Goal: Task Accomplishment & Management: Complete application form

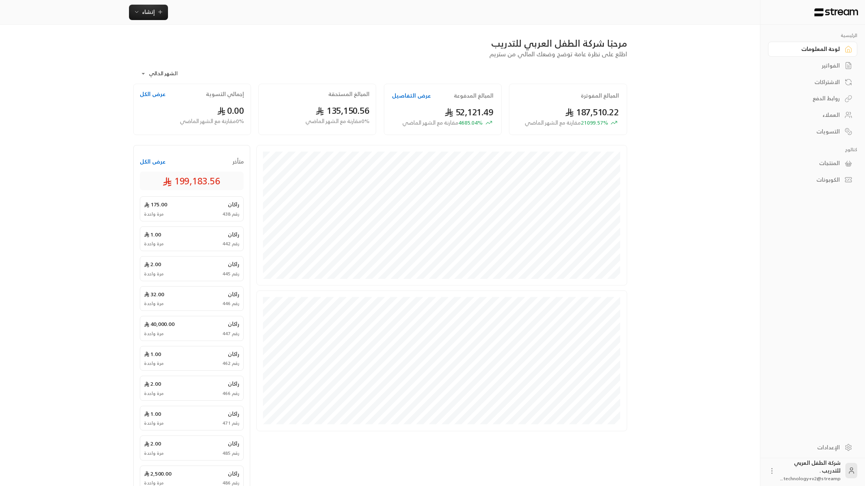
scroll to position [50, 0]
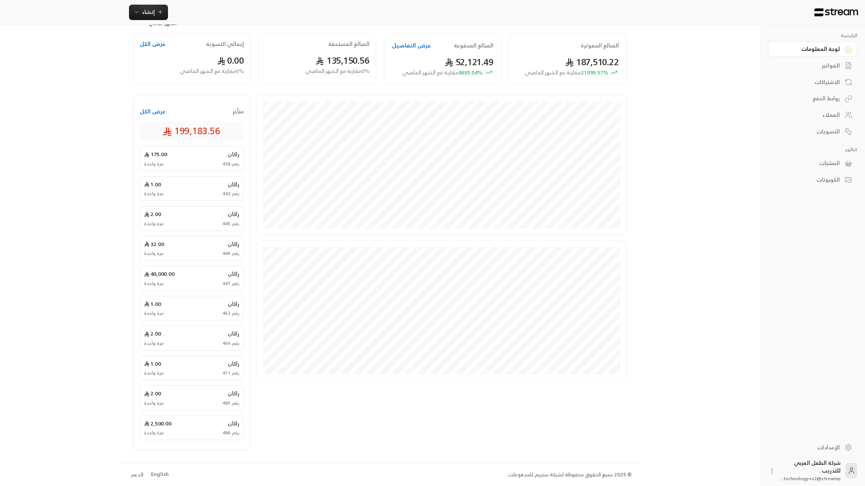
click at [162, 475] on div "English" at bounding box center [160, 475] width 18 height 8
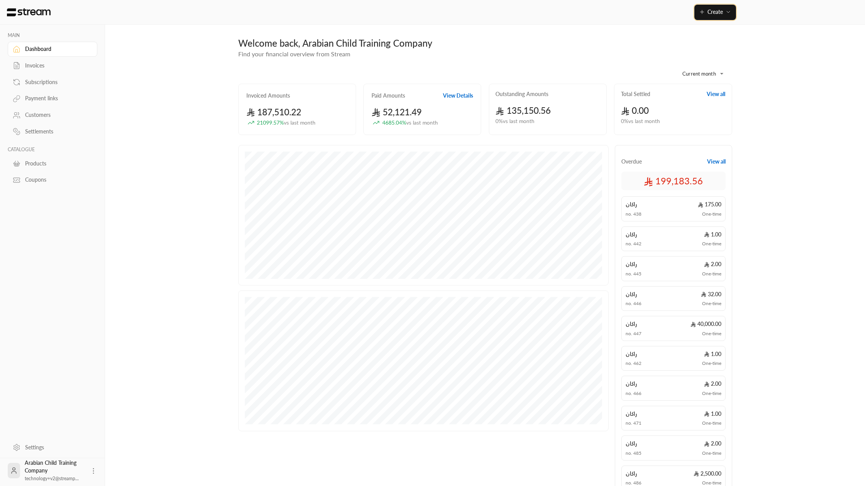
click at [719, 12] on span "Create" at bounding box center [714, 11] width 15 height 7
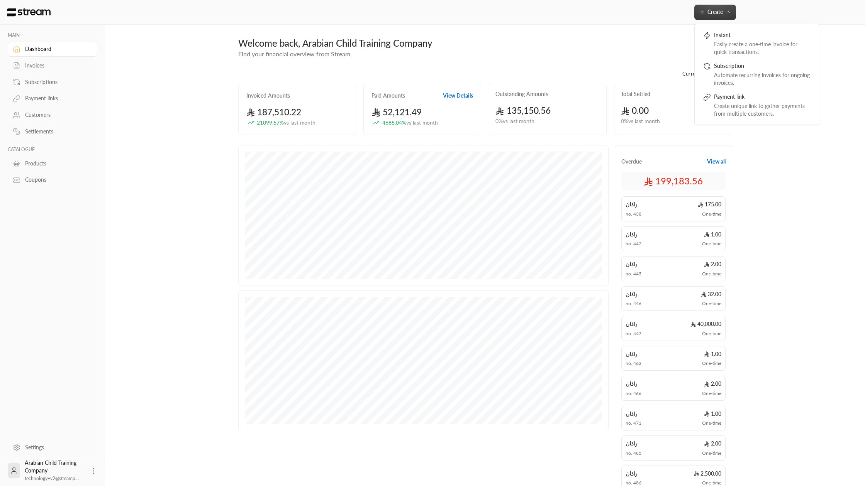
click at [31, 68] on div "Invoices" at bounding box center [56, 66] width 63 height 8
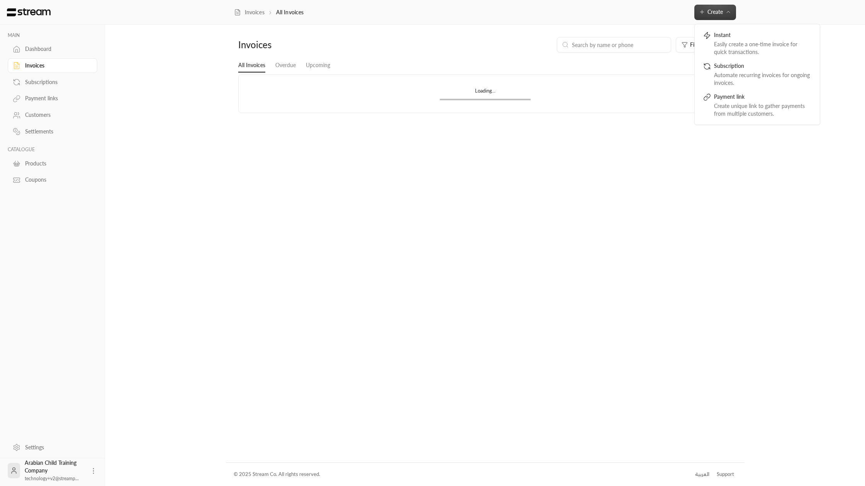
click at [34, 83] on div "Subscriptions" at bounding box center [56, 82] width 63 height 8
click at [37, 96] on div "Payment links" at bounding box center [56, 99] width 63 height 8
click at [39, 113] on div "Customers" at bounding box center [56, 115] width 63 height 8
click at [39, 135] on div "Settlements" at bounding box center [56, 132] width 63 height 8
click at [36, 174] on link "Coupons" at bounding box center [53, 180] width 90 height 15
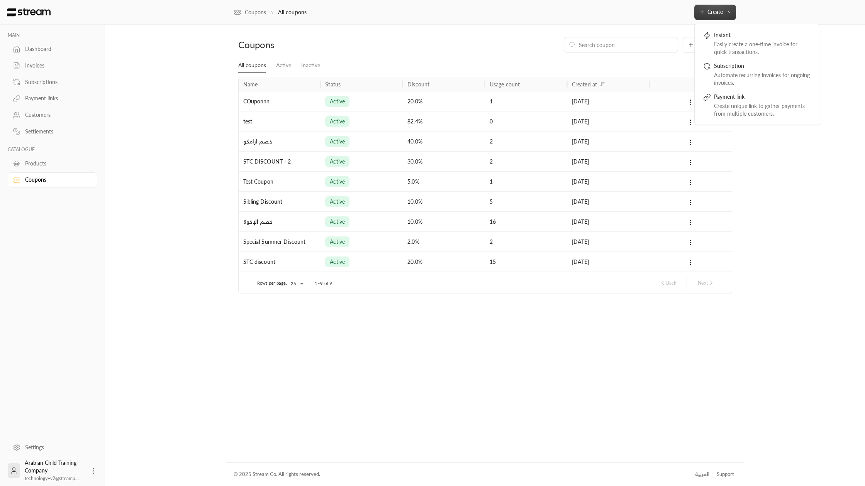
click at [693, 13] on div "Coupons All coupons Create Instant Easily create a one-time invoice for quick t…" at bounding box center [484, 12] width 517 height 15
click at [704, 14] on icon "button" at bounding box center [702, 12] width 6 height 6
click at [731, 73] on div "Automate recurring invoices for ongoing invoices." at bounding box center [762, 78] width 97 height 15
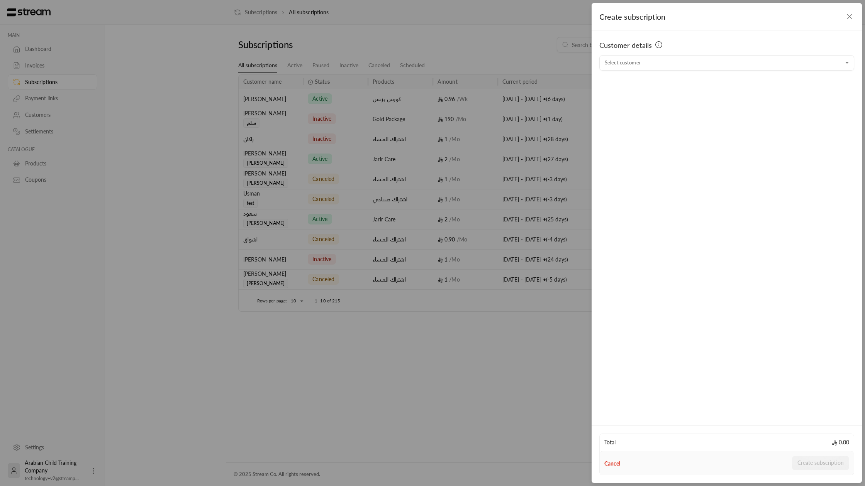
click at [719, 52] on div "Customer details" at bounding box center [726, 47] width 255 height 15
click at [719, 57] on input "Select customer" at bounding box center [726, 63] width 255 height 14
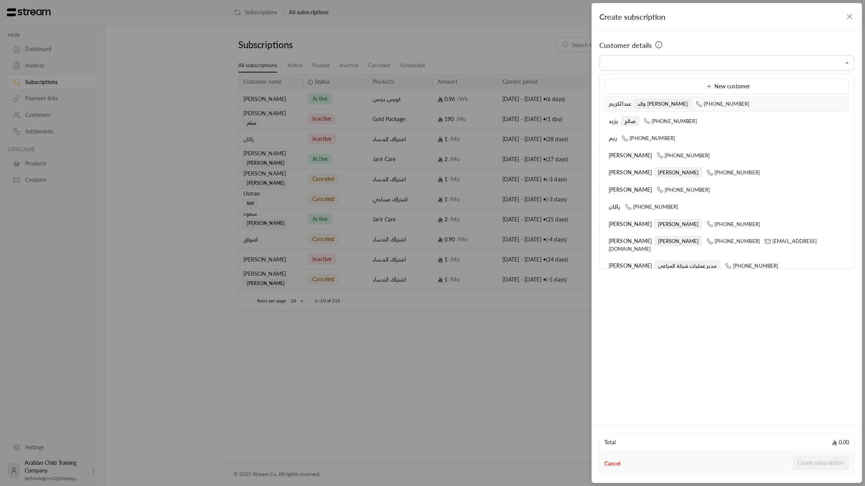
click at [640, 106] on span "والد ماجد" at bounding box center [662, 104] width 58 height 10
type input "**********"
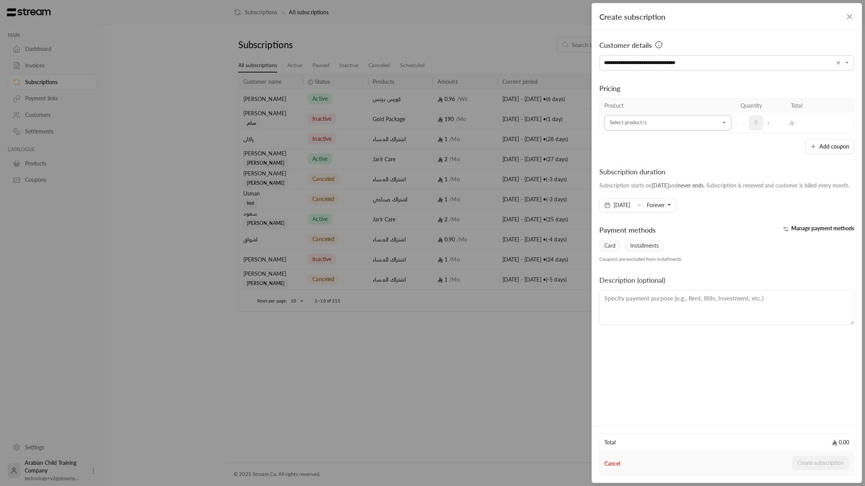
click at [656, 124] on input "Select customer" at bounding box center [667, 123] width 127 height 14
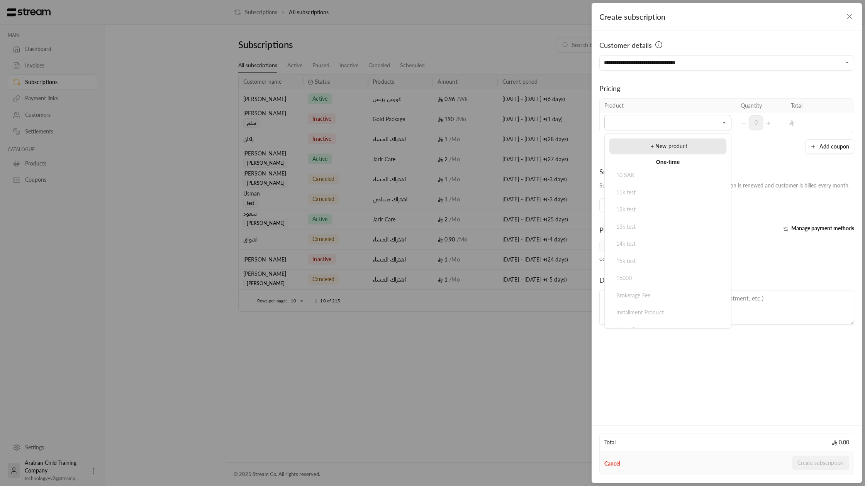
click at [653, 149] on span "+ New product" at bounding box center [668, 146] width 37 height 7
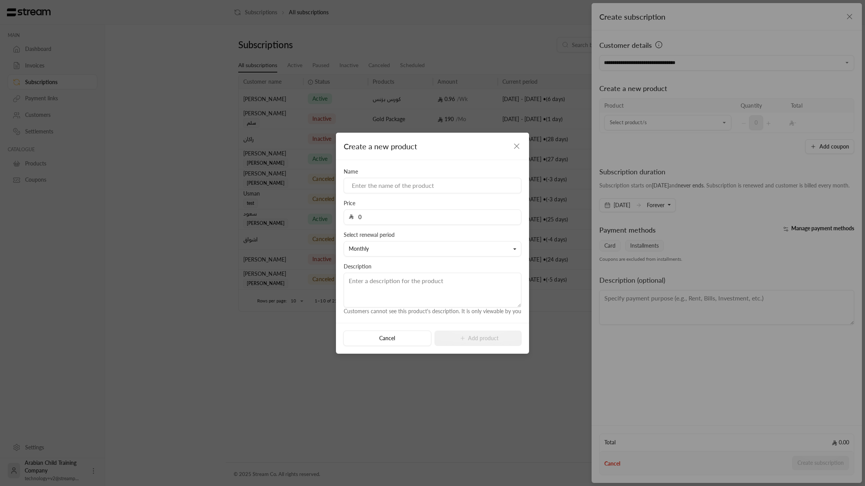
click at [519, 147] on icon "button" at bounding box center [516, 146] width 9 height 9
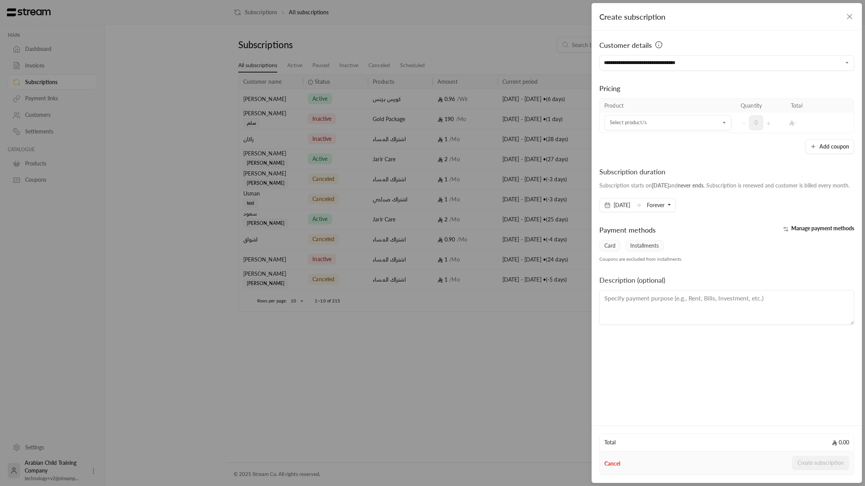
click at [853, 17] on icon "button" at bounding box center [848, 16] width 9 height 9
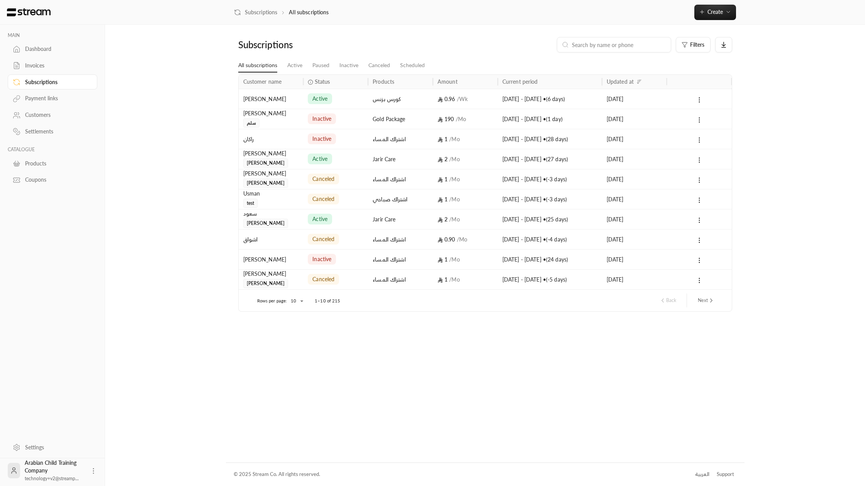
click at [29, 172] on div "Coupons" at bounding box center [53, 179] width 90 height 17
click at [32, 166] on div "Products" at bounding box center [56, 164] width 63 height 8
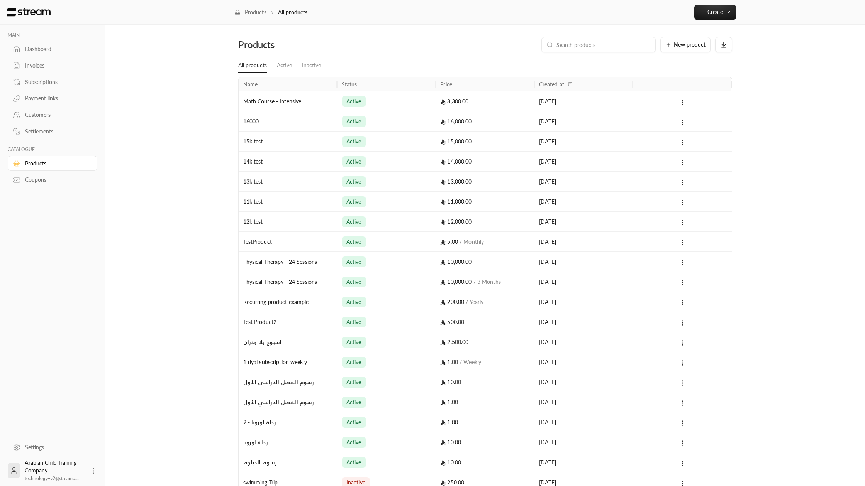
click at [477, 105] on div "8,300.00" at bounding box center [484, 101] width 89 height 20
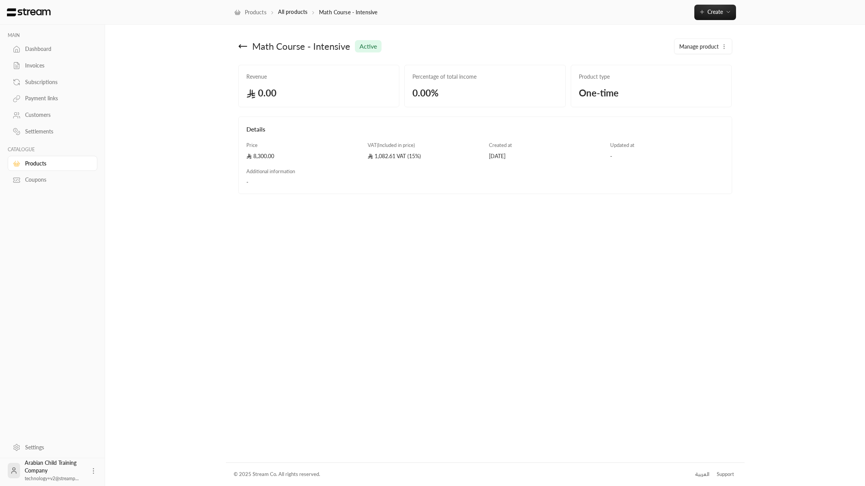
click at [239, 49] on icon at bounding box center [242, 46] width 9 height 9
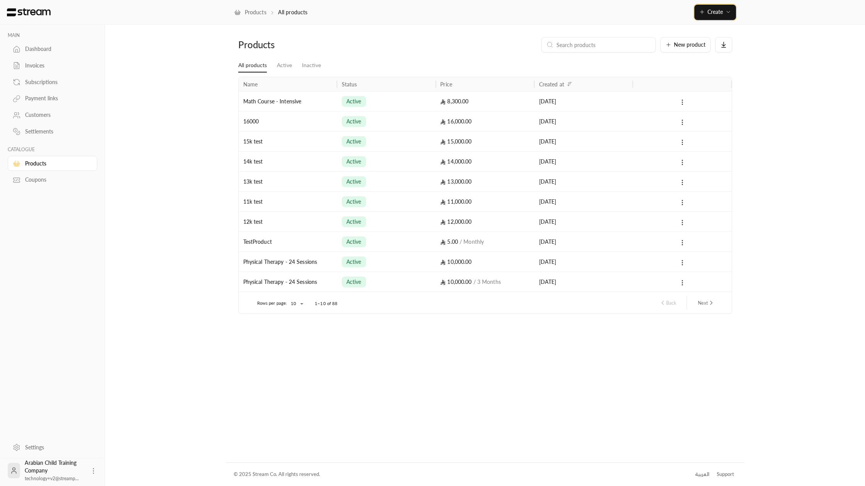
click at [714, 13] on span "Create" at bounding box center [714, 11] width 15 height 7
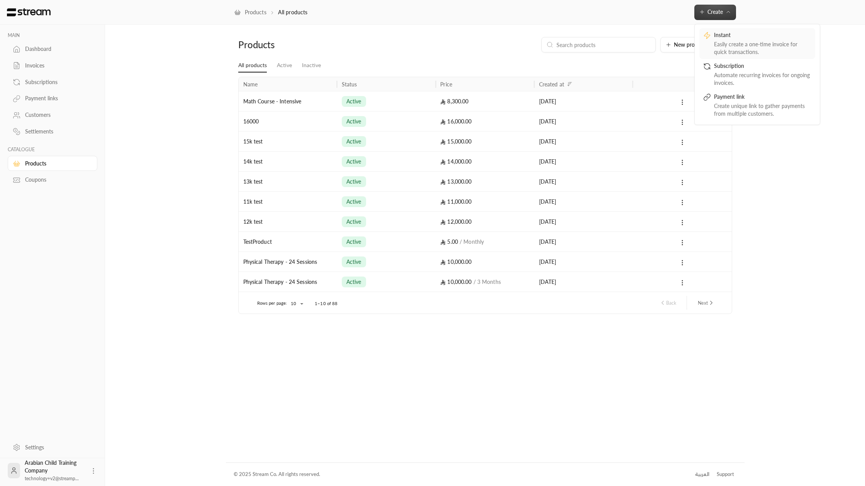
click at [737, 35] on div "Instant" at bounding box center [762, 35] width 97 height 9
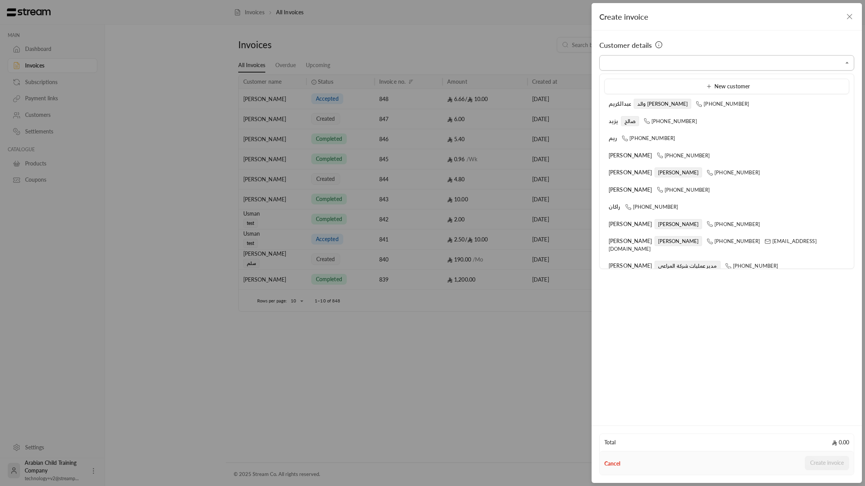
click at [633, 69] on input "Select customer" at bounding box center [726, 63] width 255 height 14
click at [613, 121] on span "يزيد" at bounding box center [613, 121] width 10 height 7
type input "**********"
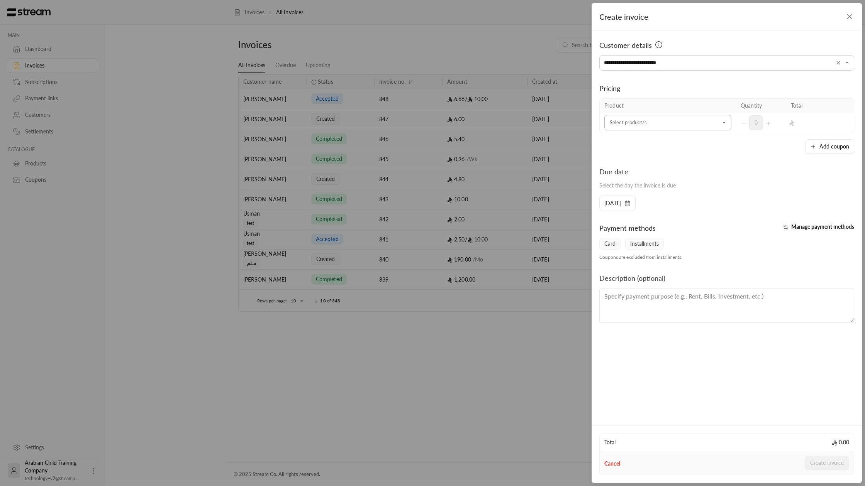
click at [641, 119] on input "Select customer" at bounding box center [667, 123] width 127 height 14
click at [629, 161] on li "10 SAR" at bounding box center [667, 154] width 117 height 15
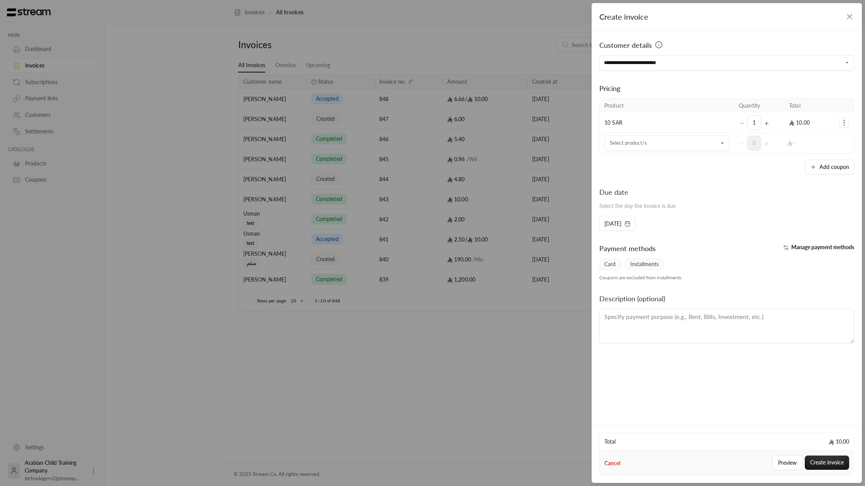
click at [611, 121] on span "10 SAR" at bounding box center [613, 122] width 18 height 7
click at [643, 150] on div "Select product/s" at bounding box center [666, 142] width 125 height 15
click at [602, 120] on td "10 SAR" at bounding box center [666, 123] width 134 height 20
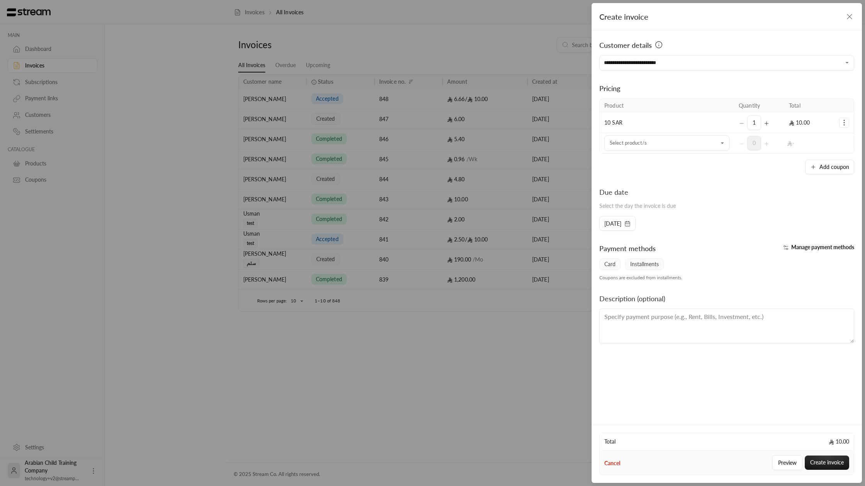
click at [609, 122] on span "10 SAR" at bounding box center [613, 122] width 18 height 7
click at [768, 125] on icon "Selected Products" at bounding box center [766, 123] width 6 height 6
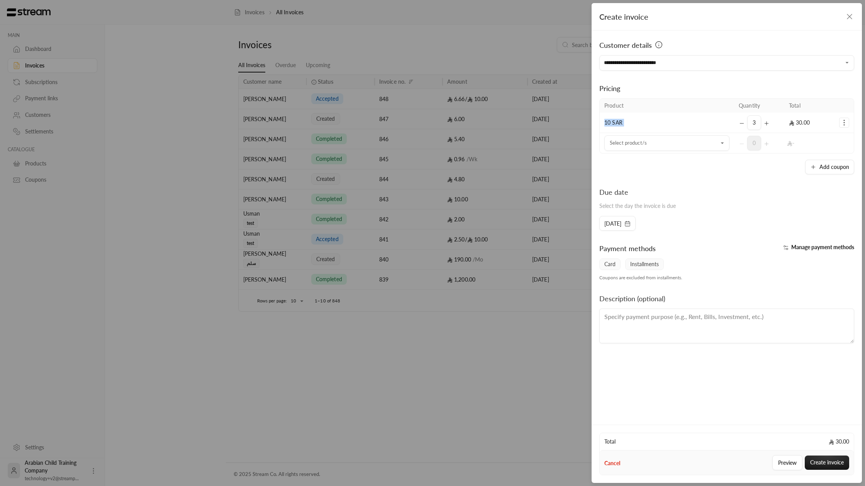
click at [768, 125] on icon "Selected Products" at bounding box center [766, 123] width 6 height 6
click at [741, 125] on icon "Selected Products" at bounding box center [741, 123] width 6 height 6
click at [666, 90] on div "Pricing" at bounding box center [726, 88] width 255 height 11
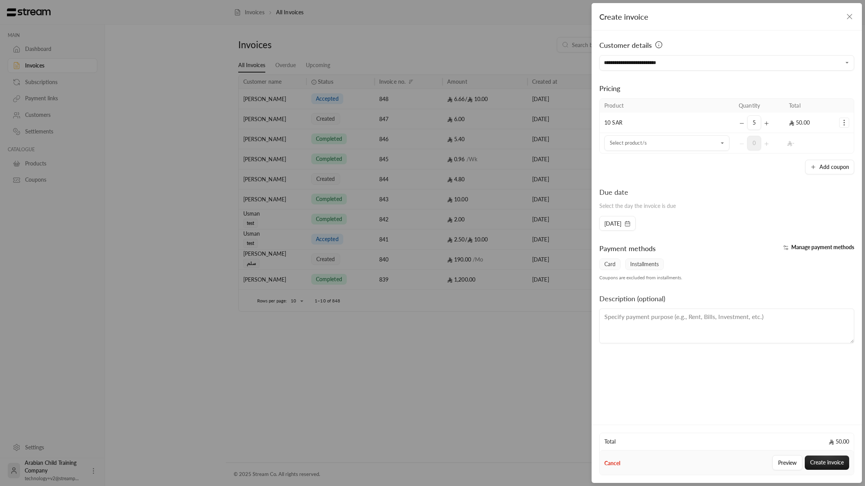
click at [848, 123] on button "Selected Products" at bounding box center [843, 122] width 9 height 9
drag, startPoint x: 818, startPoint y: 152, endPoint x: 796, endPoint y: 153, distance: 21.6
click at [817, 152] on span "Remove product" at bounding box center [817, 155] width 37 height 6
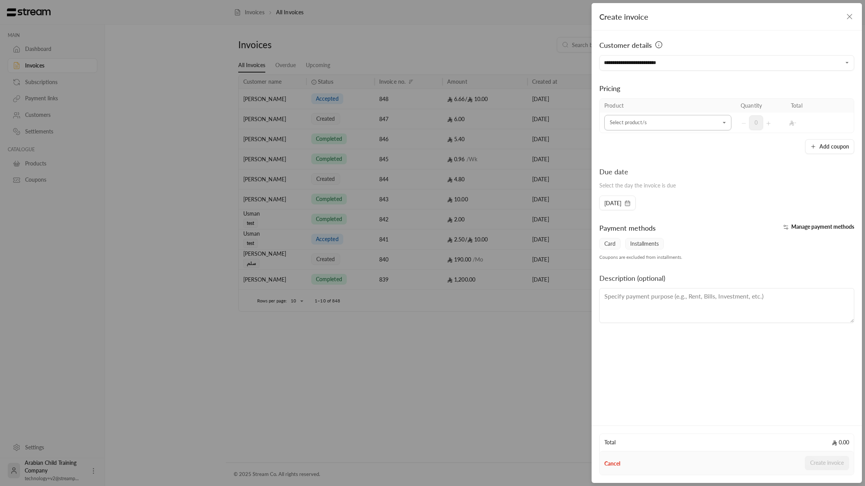
click at [658, 125] on input "Select customer" at bounding box center [667, 123] width 127 height 14
click at [633, 198] on li "11k test" at bounding box center [667, 192] width 117 height 15
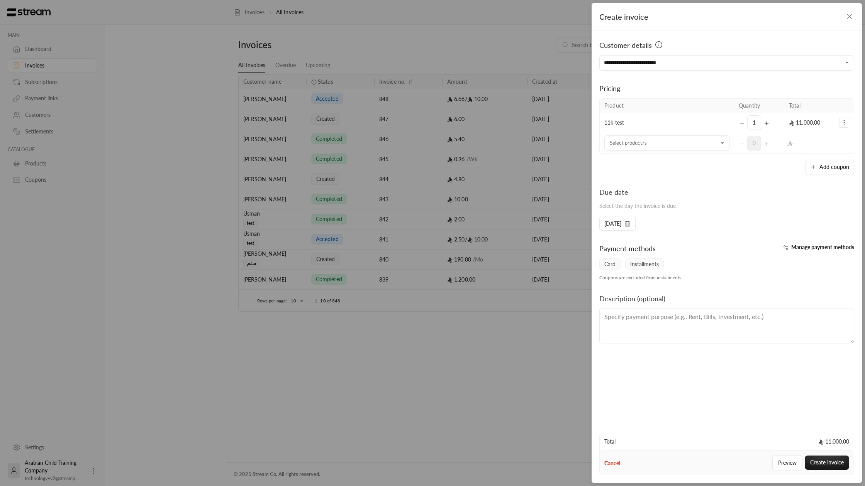
click at [765, 124] on icon "Selected Products" at bounding box center [765, 124] width 3 height 0
click at [741, 123] on icon "Selected Products" at bounding box center [741, 123] width 6 height 6
drag, startPoint x: 733, startPoint y: 96, endPoint x: 742, endPoint y: 162, distance: 65.8
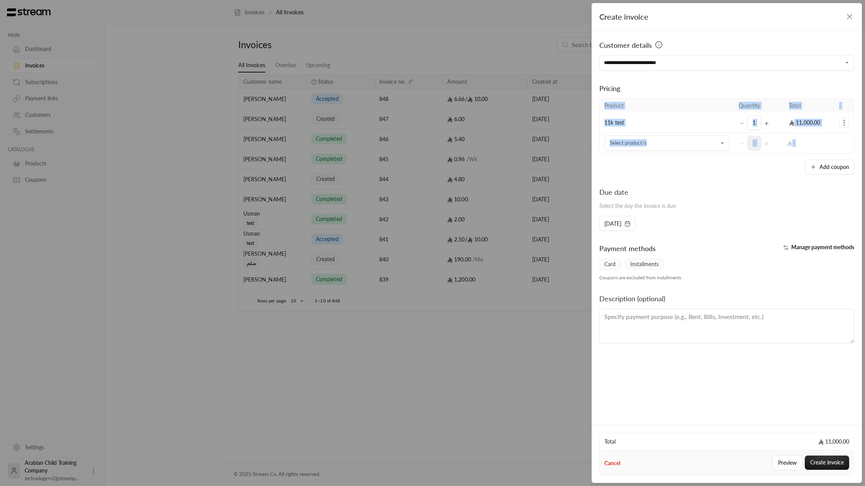
click at [741, 162] on div "Pricing Product Quantity Total 11k test 1 11,000.00 Select product/s Select pro…" at bounding box center [726, 123] width 255 height 104
click at [750, 162] on div "Add coupon" at bounding box center [726, 167] width 255 height 15
click at [846, 18] on icon "button" at bounding box center [848, 16] width 9 height 9
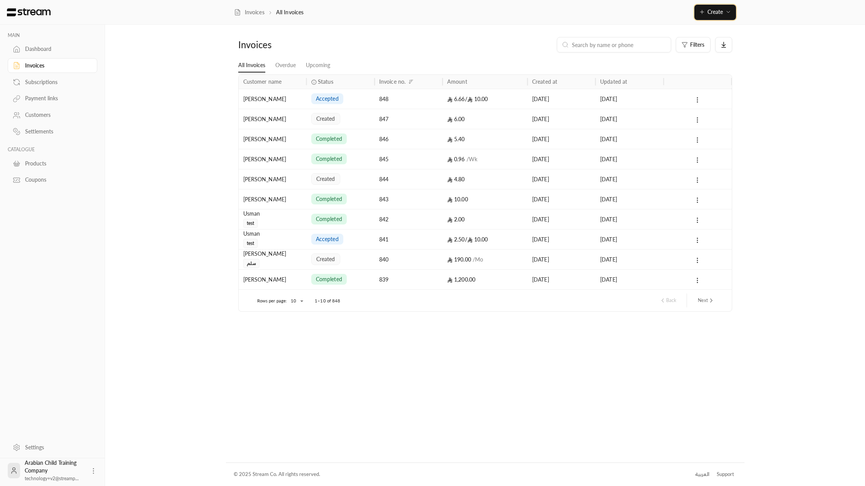
click at [699, 18] on button "Create" at bounding box center [715, 12] width 42 height 15
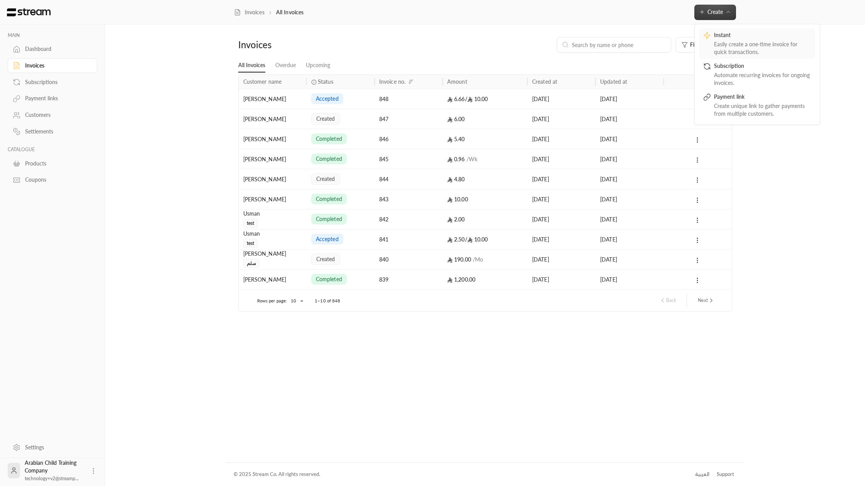
click at [721, 47] on div "Easily create a one-time invoice for quick transactions." at bounding box center [762, 48] width 97 height 15
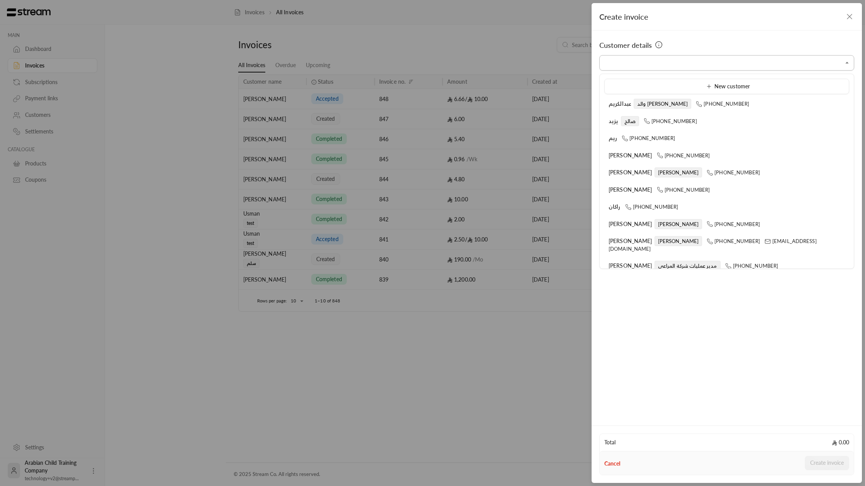
click at [692, 61] on input "Select customer" at bounding box center [726, 63] width 255 height 14
click at [658, 113] on ul "New customer عبدالكريم والد ماجد +966532000526 يزيد صالح +966559760764 ريم +966…" at bounding box center [726, 171] width 254 height 195
click at [659, 110] on li "عبدالكريم والد ماجد +966532000526" at bounding box center [726, 103] width 245 height 15
type input "**********"
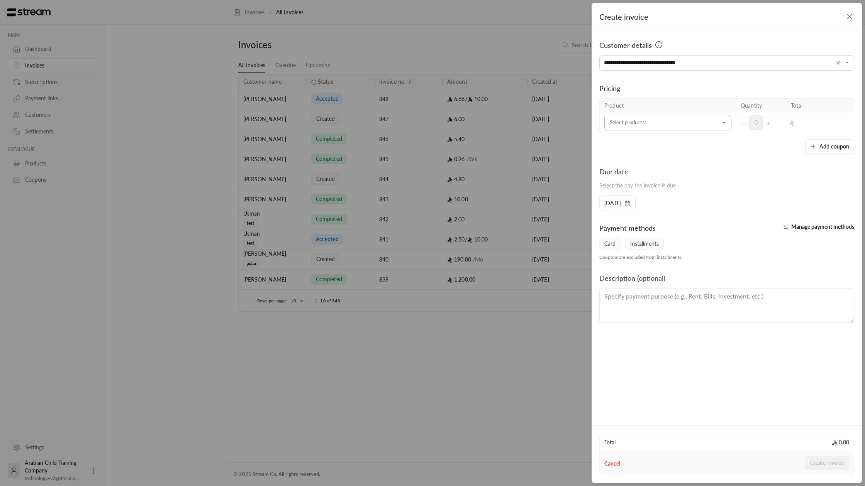
click at [696, 124] on input "Select customer" at bounding box center [667, 123] width 127 height 14
click at [655, 178] on div "10 SAR" at bounding box center [667, 175] width 108 height 8
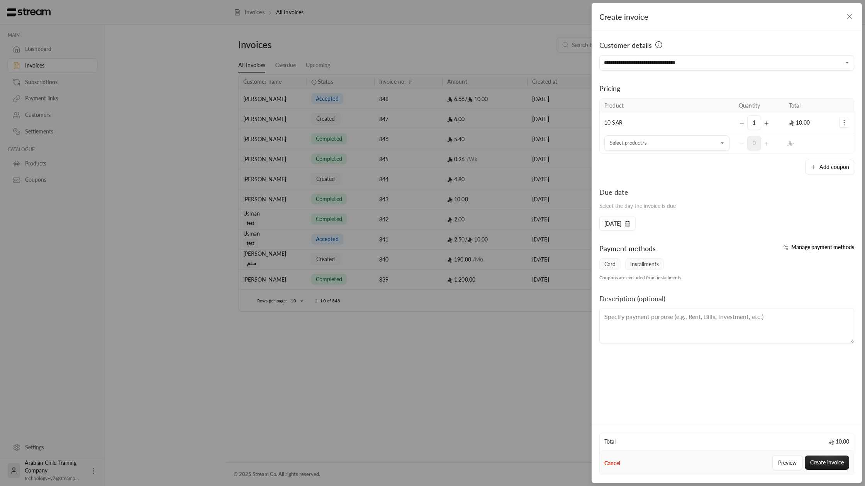
click at [847, 19] on icon "button" at bounding box center [848, 16] width 9 height 9
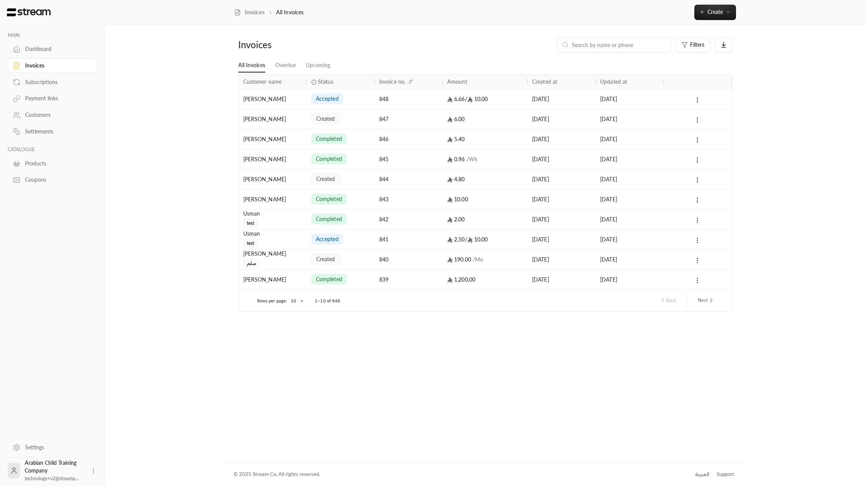
click at [46, 168] on div "Products" at bounding box center [56, 164] width 63 height 8
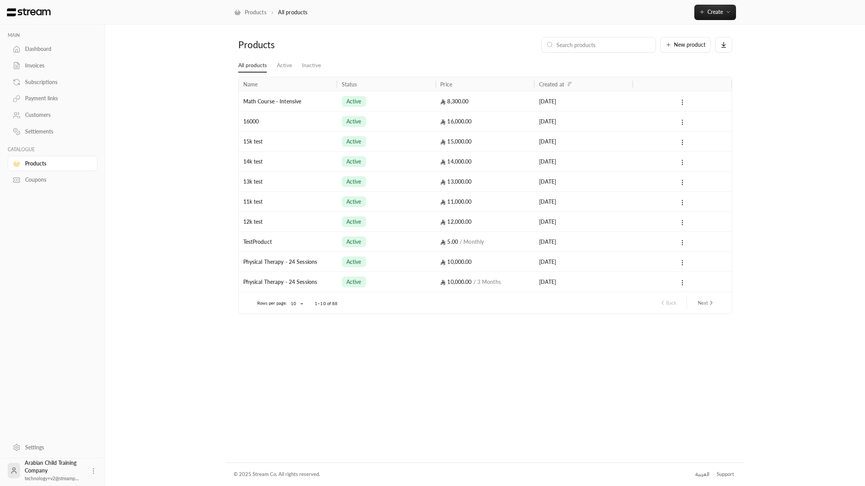
click at [40, 177] on link "Coupons" at bounding box center [53, 180] width 90 height 15
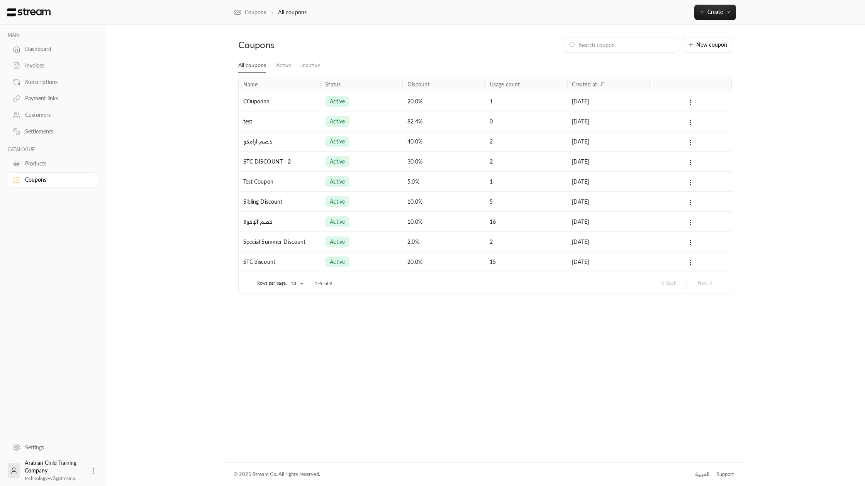
click at [40, 167] on div "Products" at bounding box center [56, 164] width 63 height 8
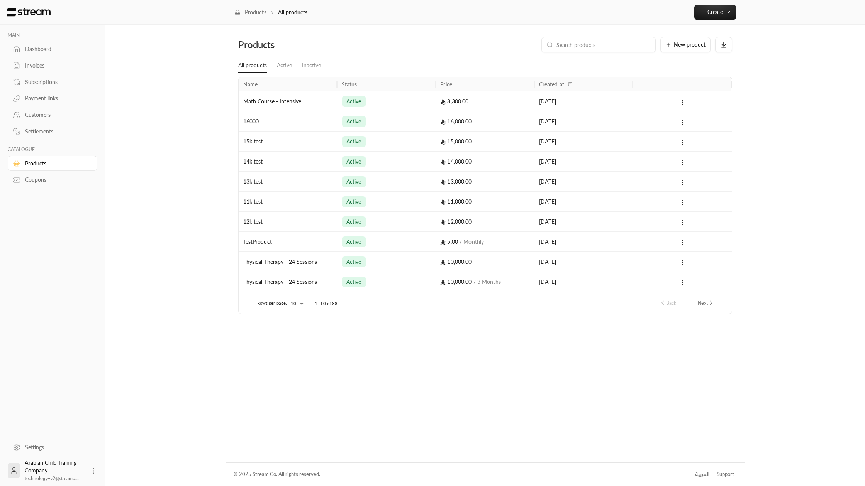
click at [52, 102] on div "Payment links" at bounding box center [56, 99] width 63 height 8
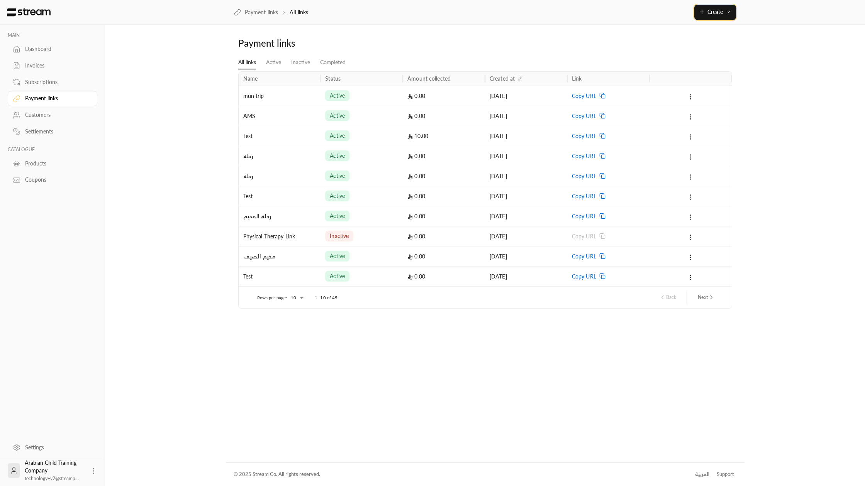
click at [709, 7] on button "Create" at bounding box center [715, 12] width 42 height 15
click at [671, 31] on div "Payment links All links Active Inactive Completed Name Status Amount collected …" at bounding box center [485, 244] width 518 height 438
